Goal: Transaction & Acquisition: Purchase product/service

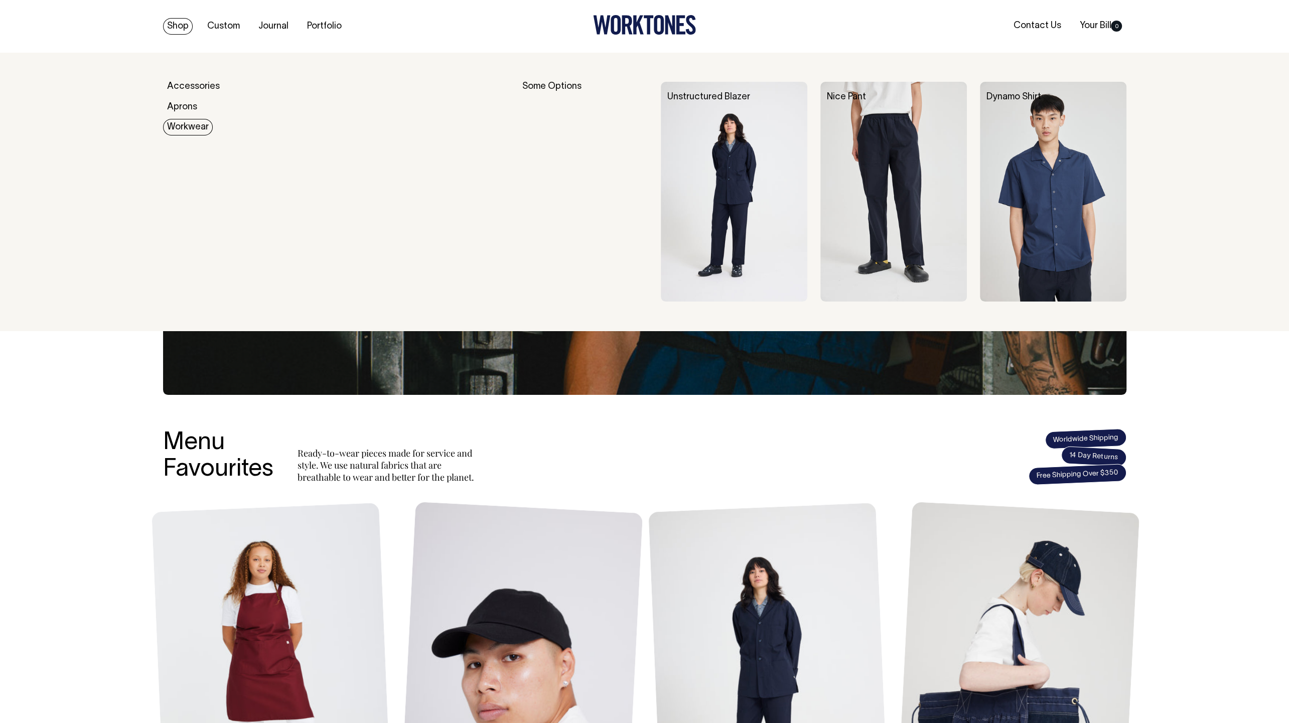
click at [180, 121] on link "Workwear" at bounding box center [188, 127] width 50 height 17
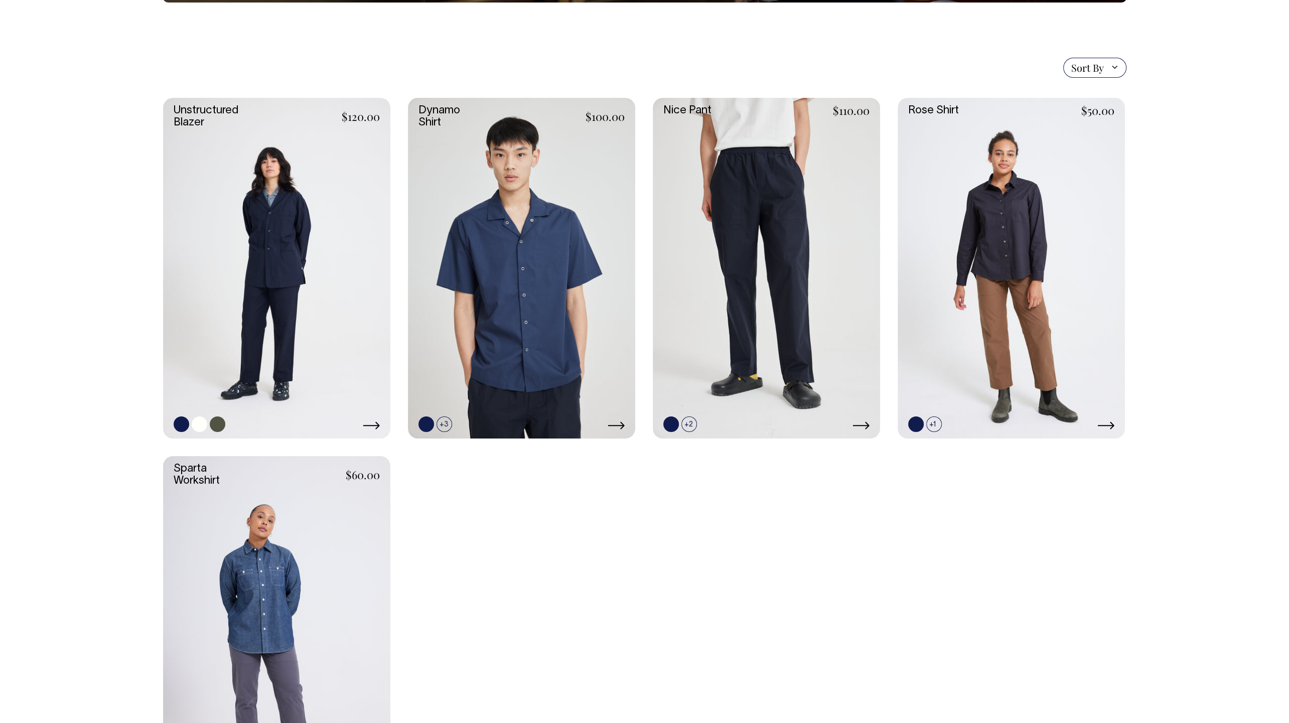
scroll to position [237, 0]
click at [353, 300] on link at bounding box center [276, 268] width 227 height 341
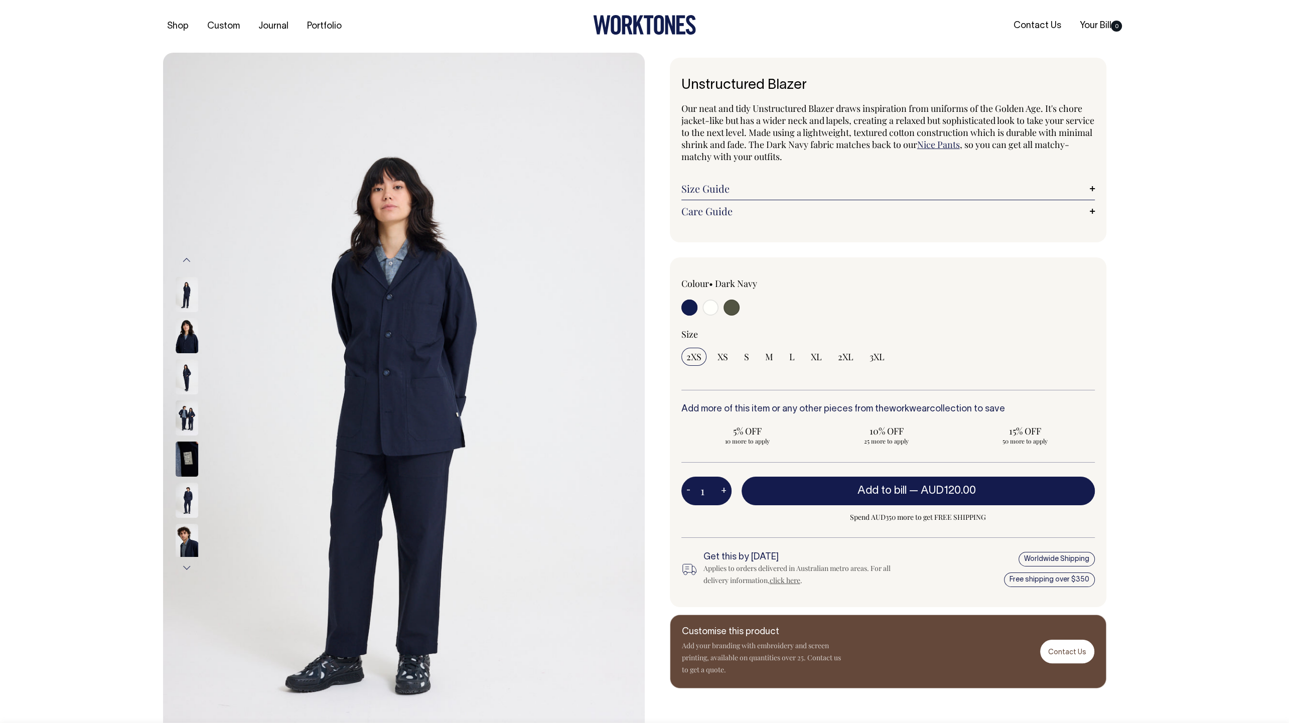
click at [734, 307] on input "radio" at bounding box center [731, 307] width 16 height 16
radio input "true"
select select "Olive"
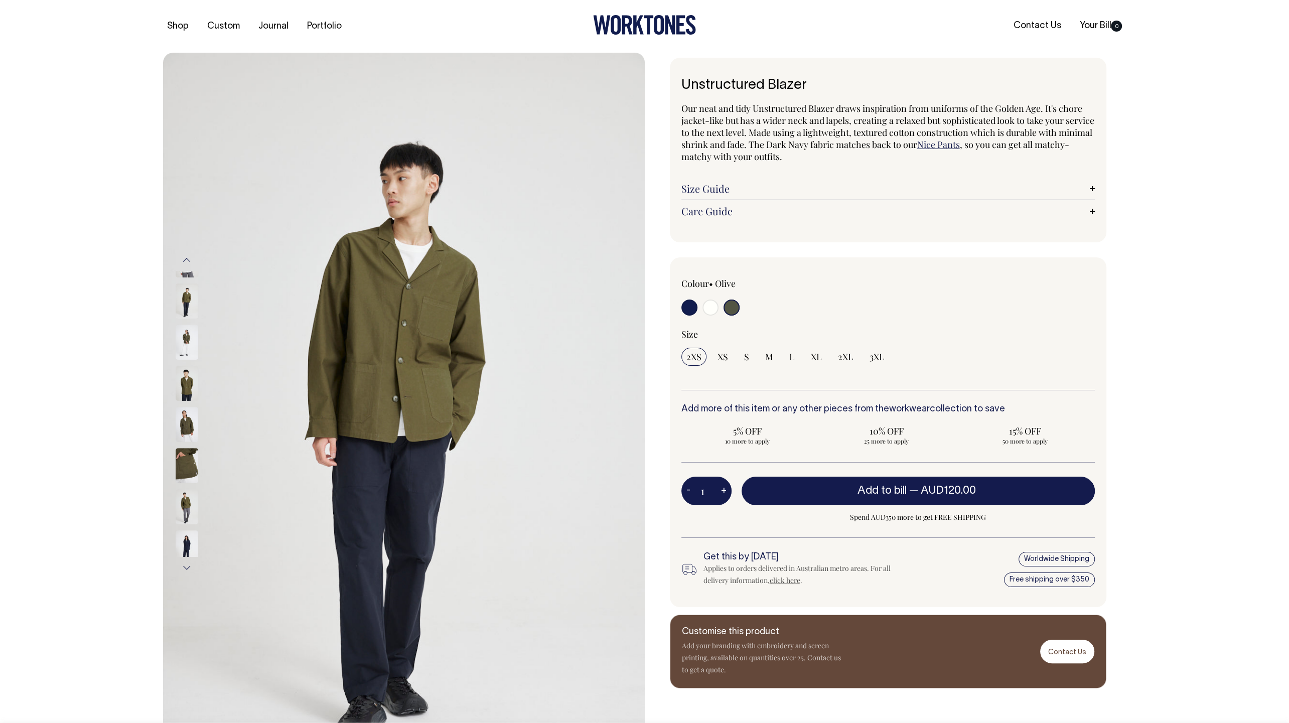
click at [706, 308] on input "radio" at bounding box center [710, 307] width 16 height 16
radio input "true"
select select "Off-White"
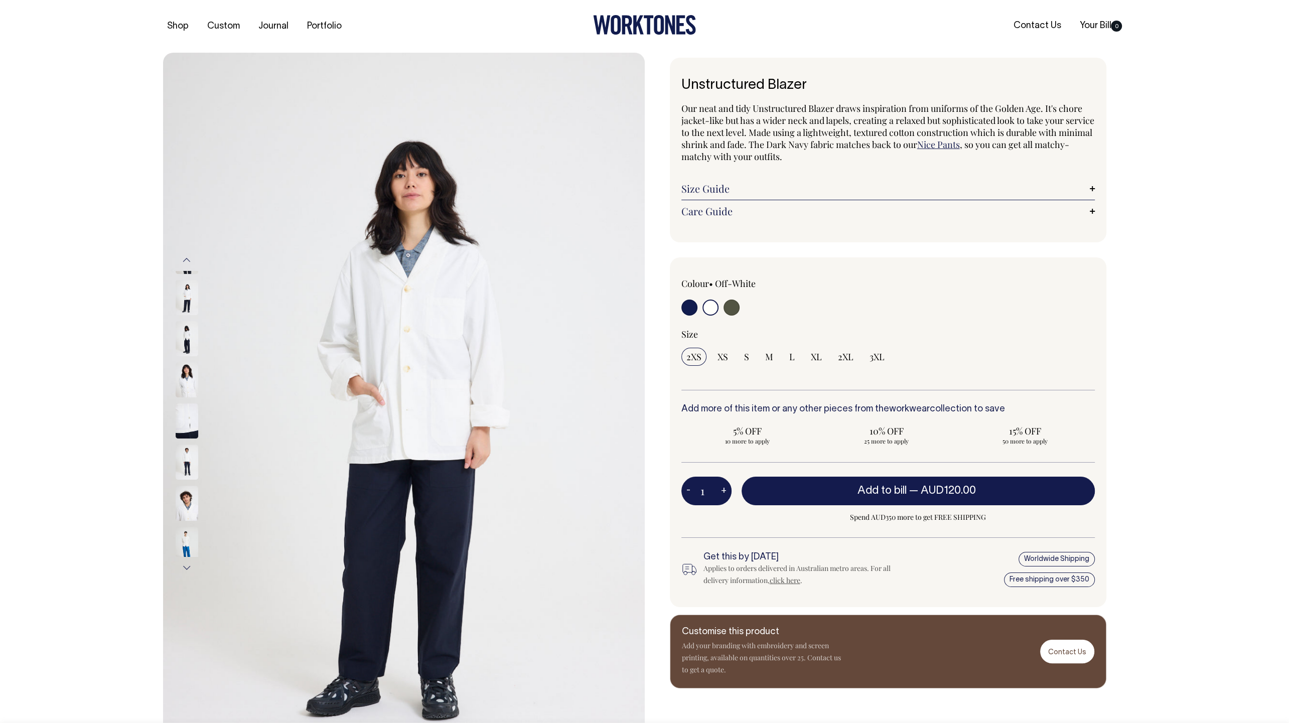
click at [692, 310] on input "radio" at bounding box center [689, 307] width 16 height 16
radio input "true"
select select "Dark Navy"
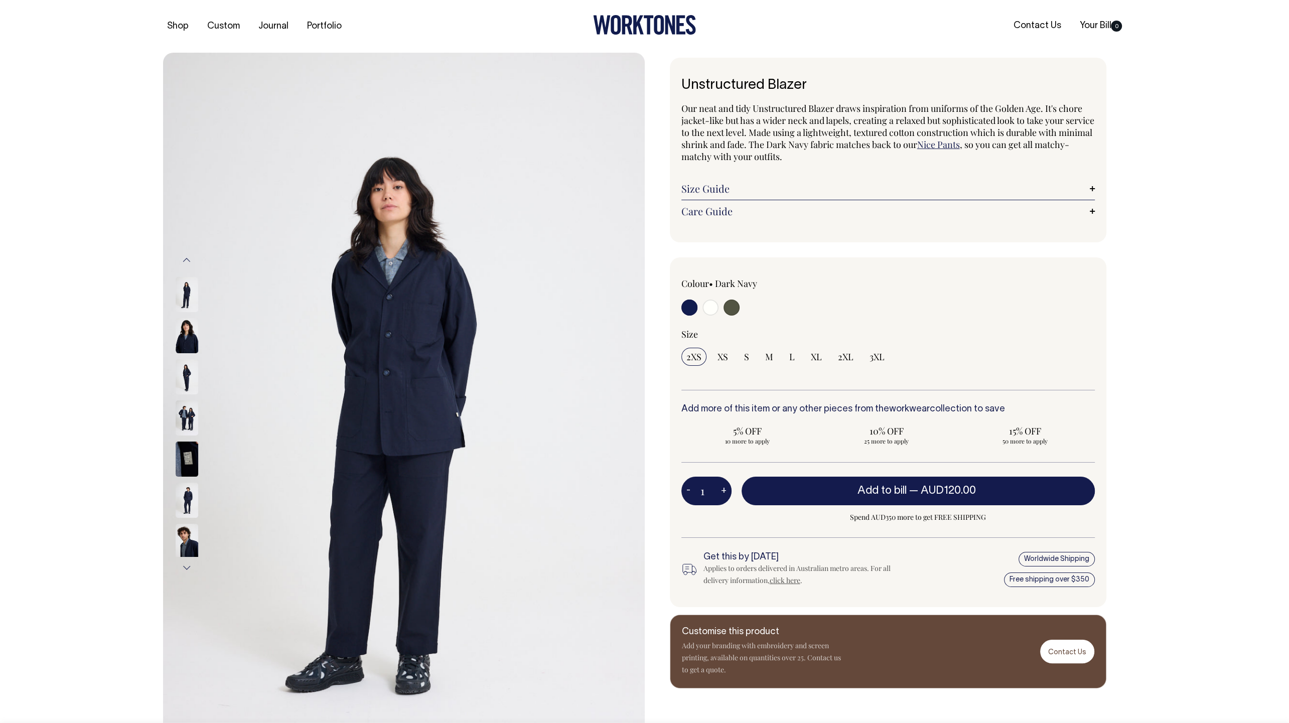
click at [738, 308] on input "radio" at bounding box center [731, 307] width 16 height 16
radio input "true"
select select "Olive"
